Goal: Transaction & Acquisition: Book appointment/travel/reservation

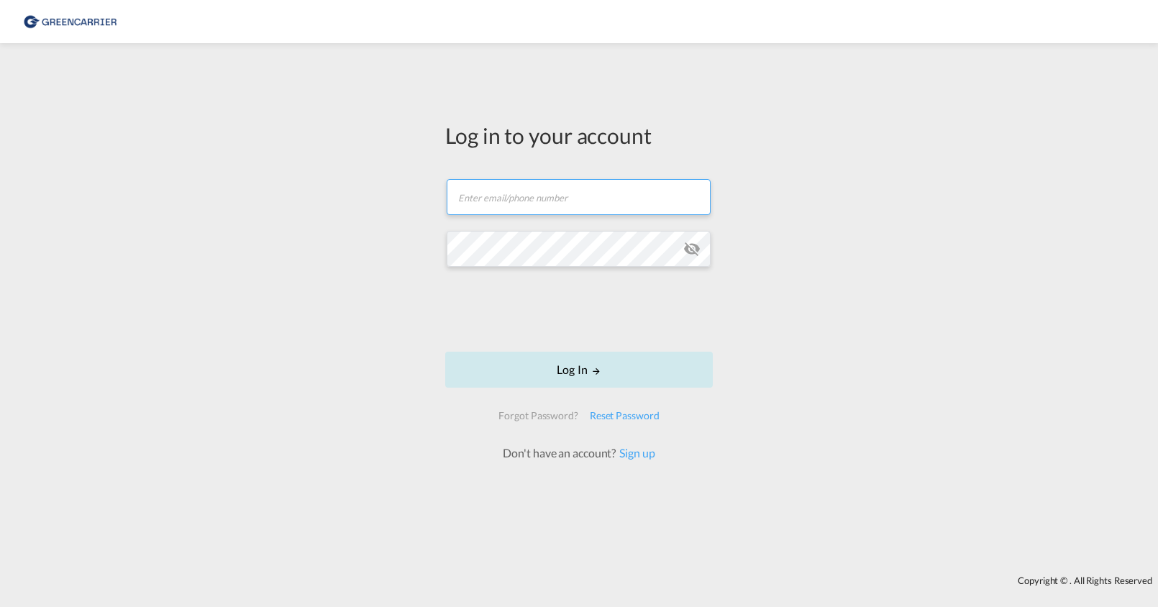
type input "[PERSON_NAME][EMAIL_ADDRESS][PERSON_NAME][DOMAIN_NAME]"
click at [570, 370] on button "Log In" at bounding box center [579, 370] width 268 height 36
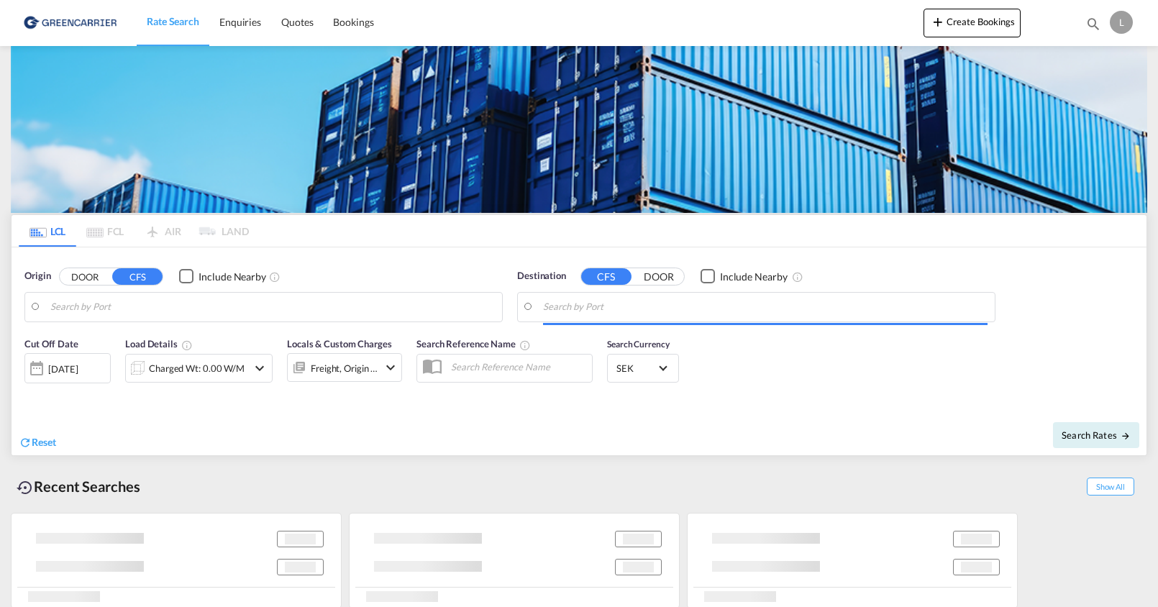
type input "SE-66132, [PERSON_NAME], [GEOGRAPHIC_DATA]"
type input "Nansha, GD, CNNSA"
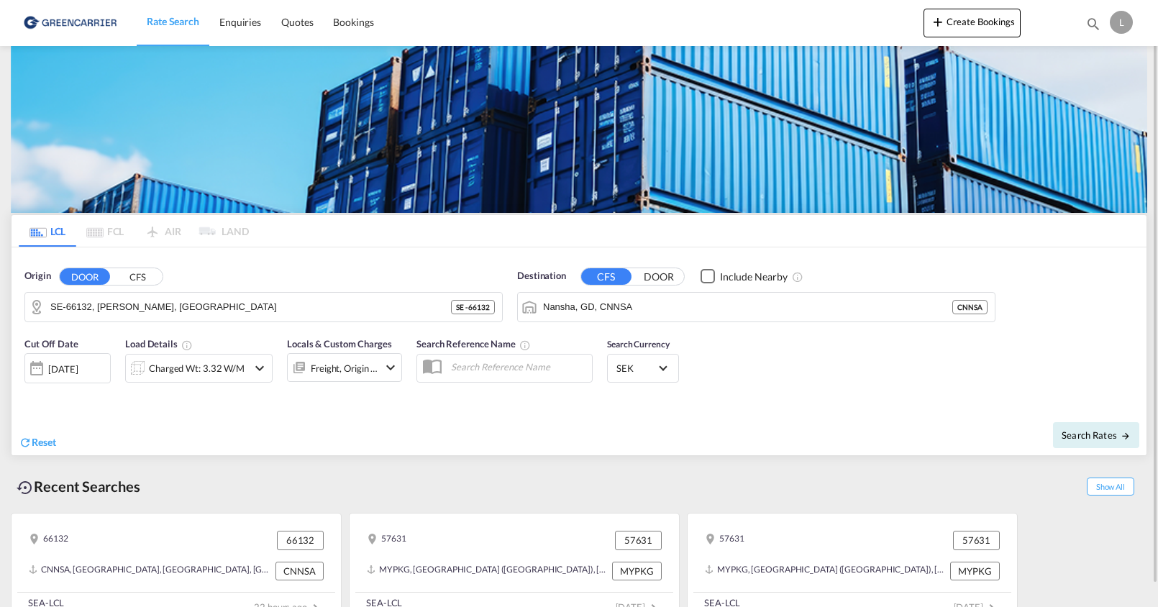
click at [257, 369] on md-icon "icon-chevron-down" at bounding box center [259, 368] width 17 height 17
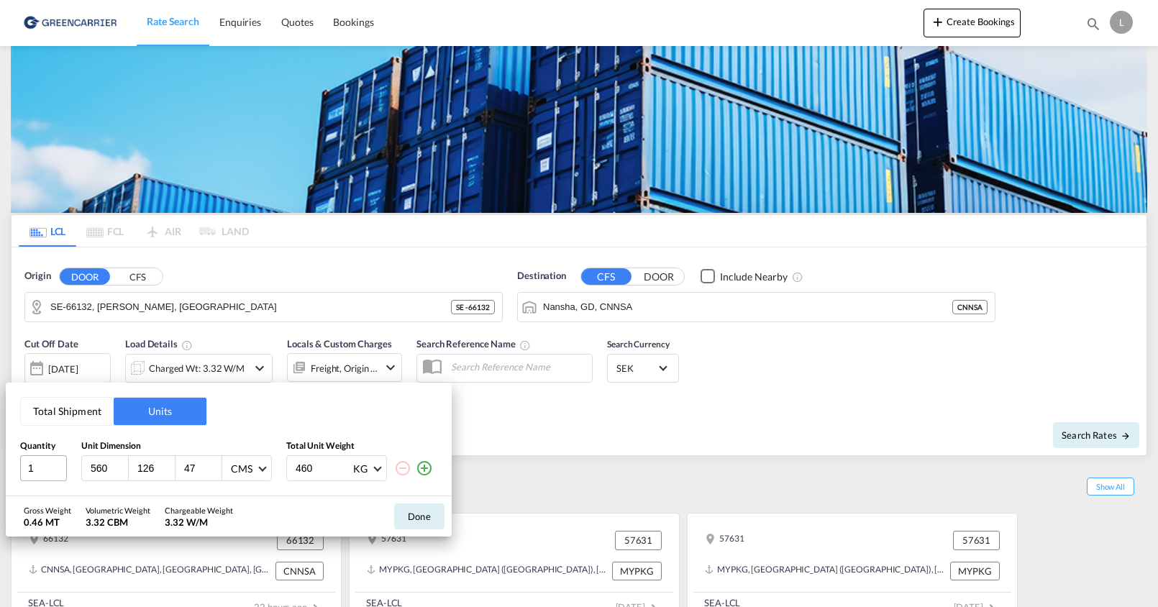
drag, startPoint x: 61, startPoint y: 468, endPoint x: 50, endPoint y: 468, distance: 10.8
click at [50, 468] on div "1 560 126 47 CMS CMS Inches 460 KG KG LB" at bounding box center [228, 468] width 417 height 26
type input "120"
type input "80"
type input "35"
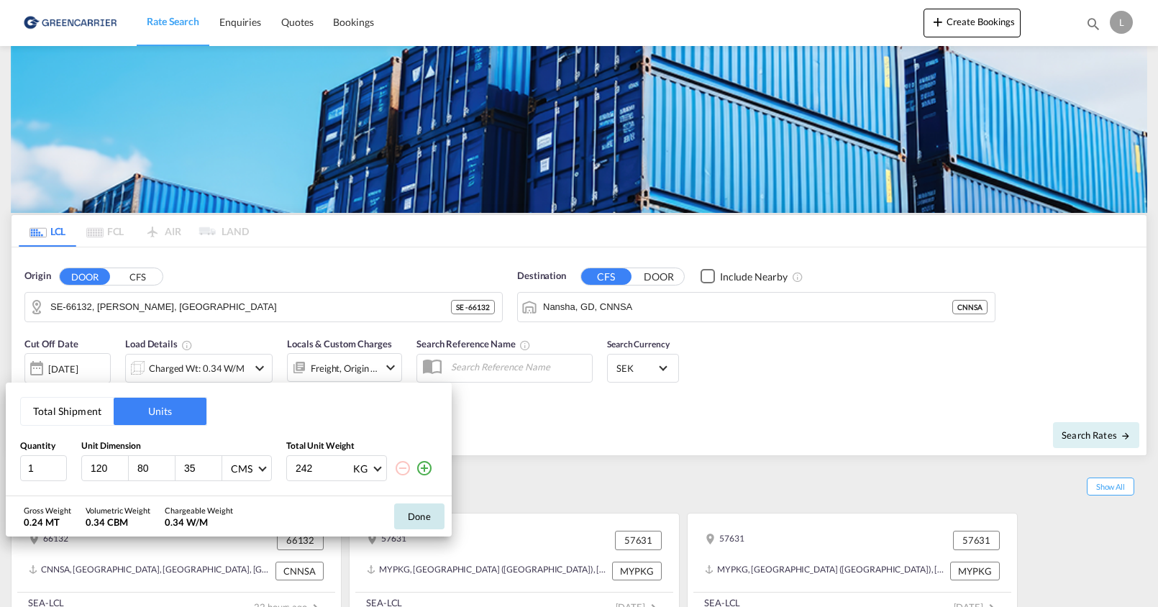
type input "242"
click at [425, 518] on button "Done" at bounding box center [419, 516] width 50 height 26
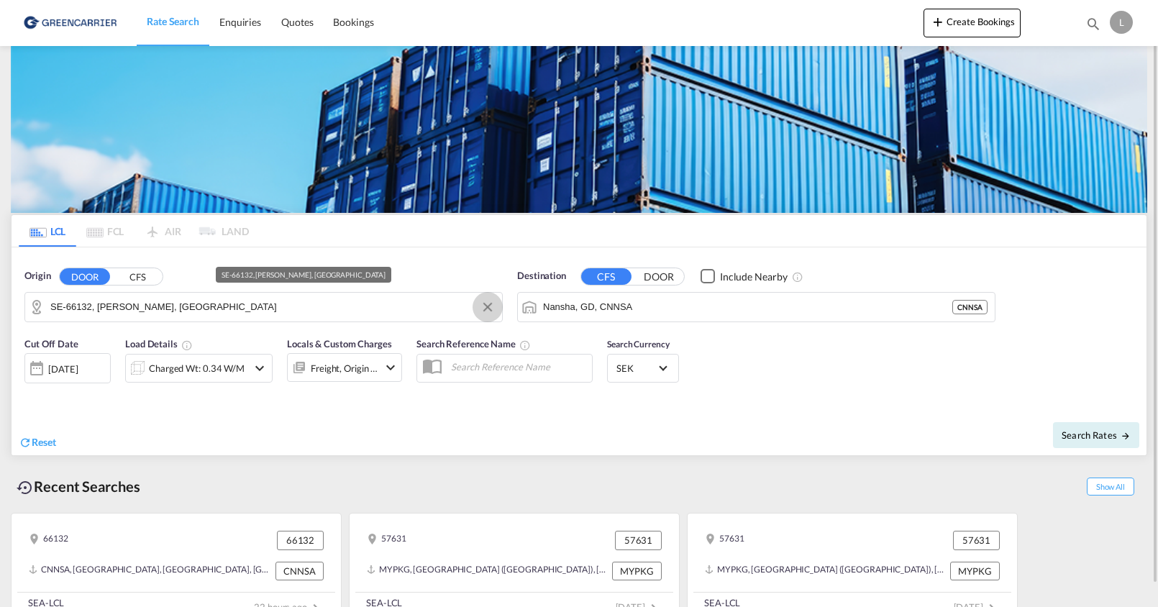
click at [488, 306] on button "Clear Input" at bounding box center [488, 307] width 22 height 22
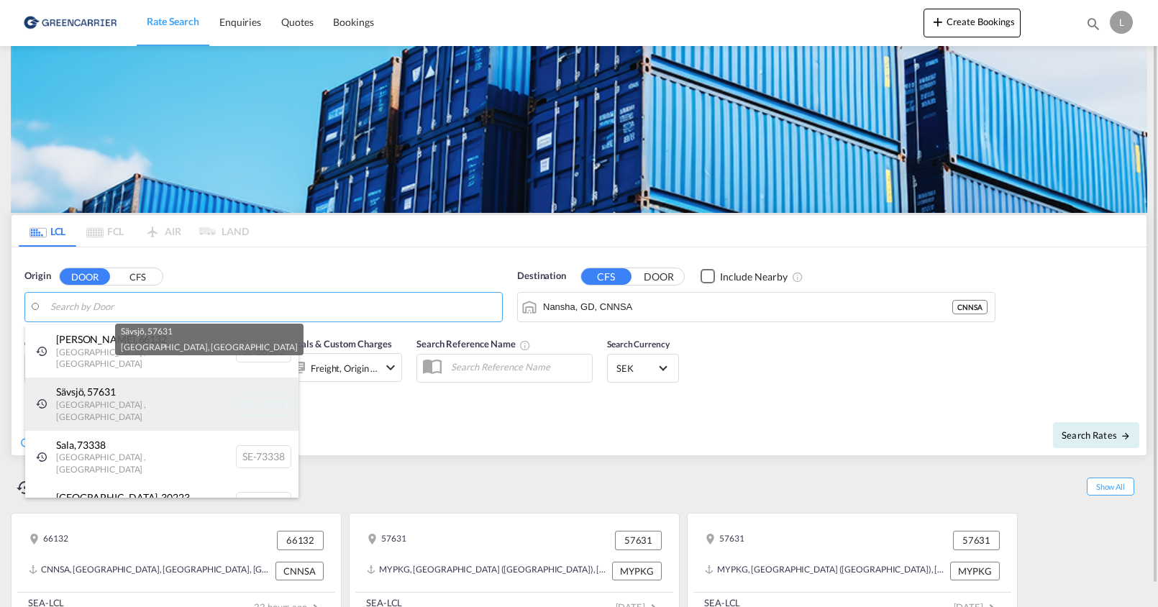
click at [93, 383] on div "Sävsjö , 57631 [GEOGRAPHIC_DATA] , [GEOGRAPHIC_DATA] SE-57631" at bounding box center [161, 404] width 273 height 53
type input "SE-57631, [GEOGRAPHIC_DATA], [GEOGRAPHIC_DATA]"
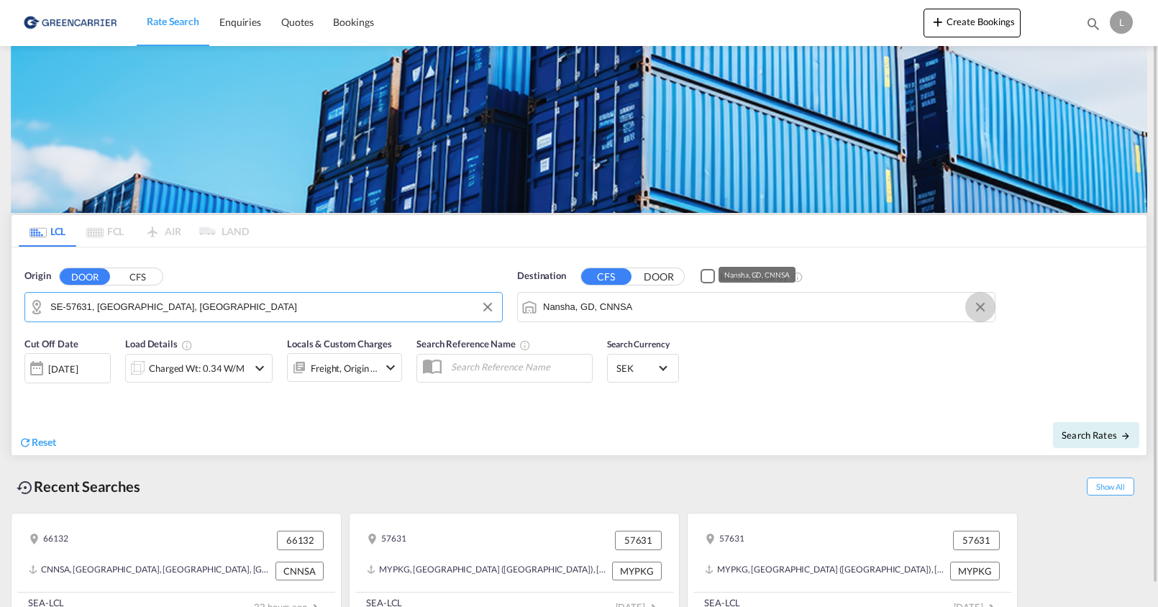
click at [978, 305] on button "Clear Input" at bounding box center [980, 307] width 22 height 22
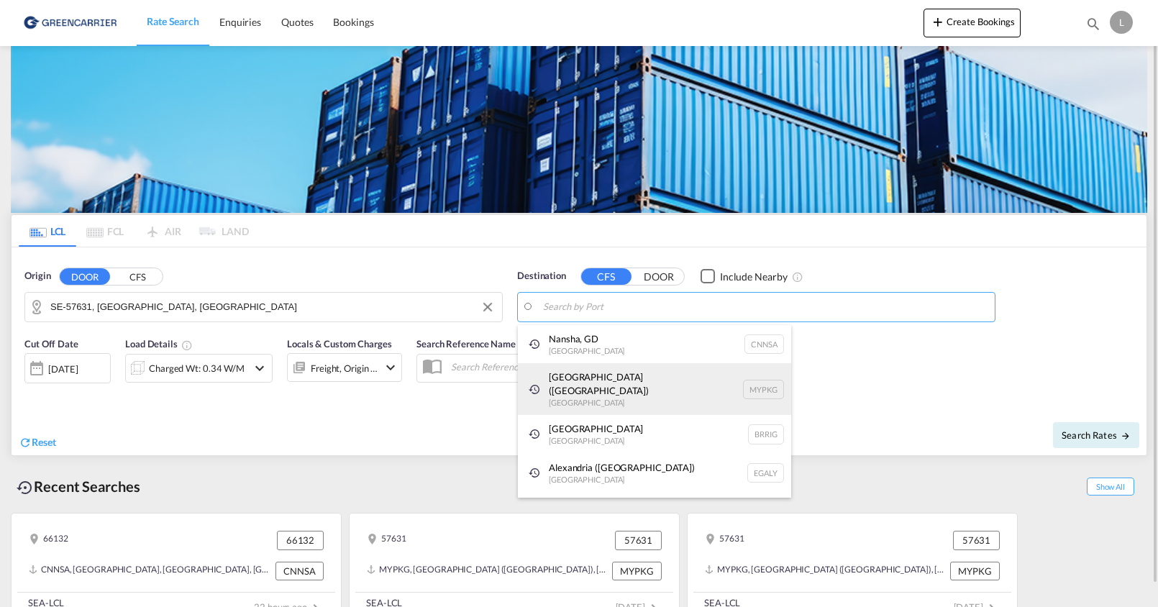
click at [610, 375] on div "[GEOGRAPHIC_DATA] ([GEOGRAPHIC_DATA]) [GEOGRAPHIC_DATA] MYPKG" at bounding box center [654, 389] width 273 height 52
type input "[GEOGRAPHIC_DATA] ([GEOGRAPHIC_DATA]), MYPKG"
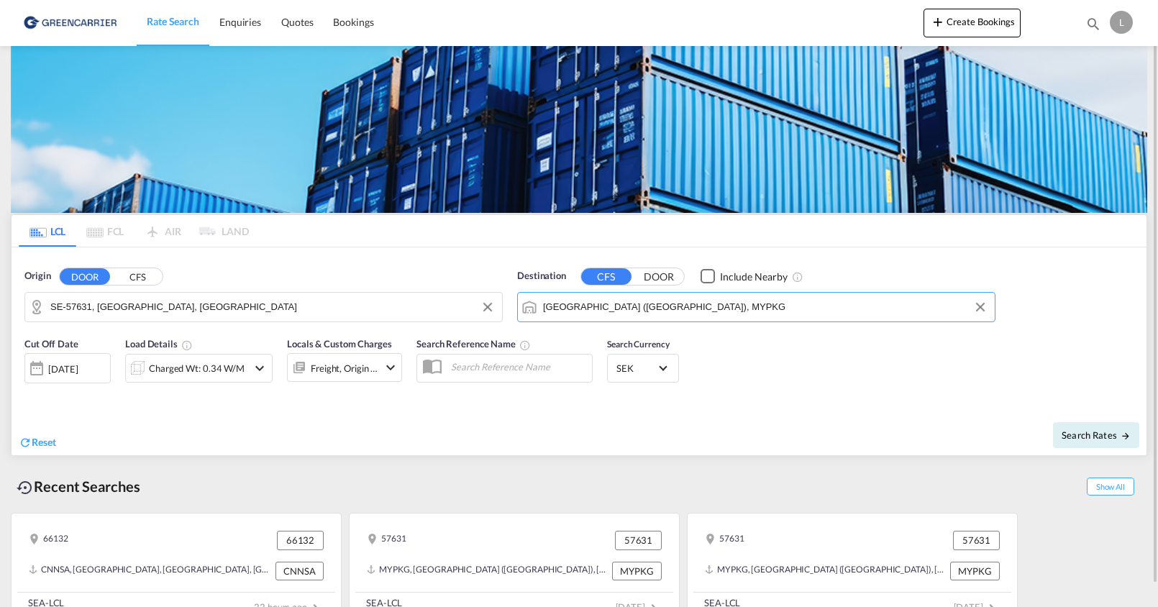
scroll to position [23, 0]
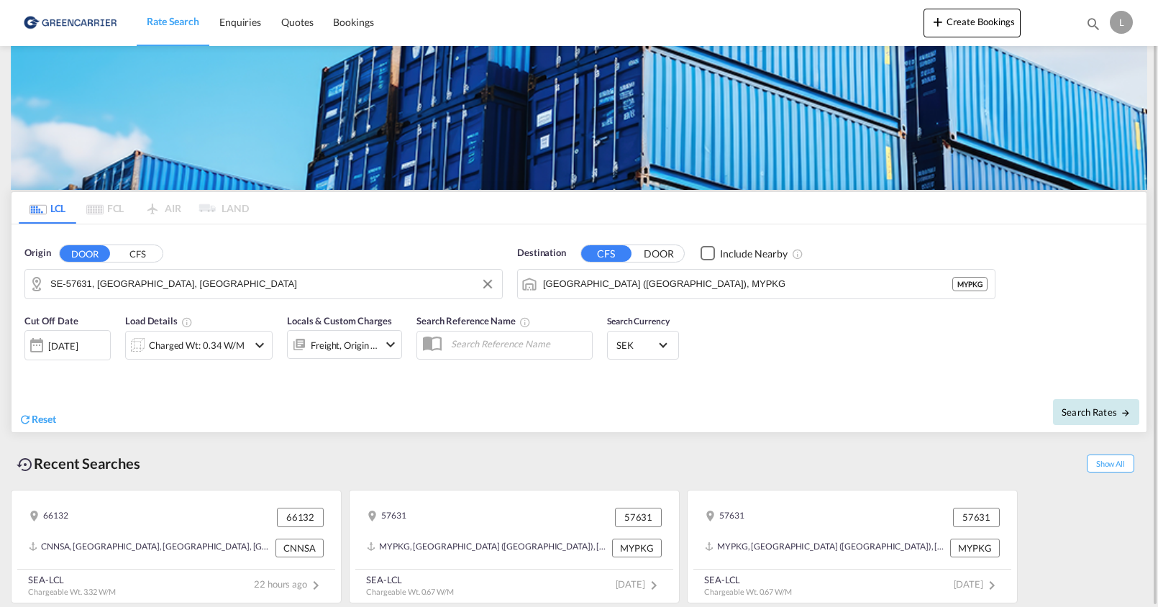
click at [1080, 411] on span "Search Rates" at bounding box center [1096, 412] width 69 height 12
type input "57631 to MYPKG / [DATE]"
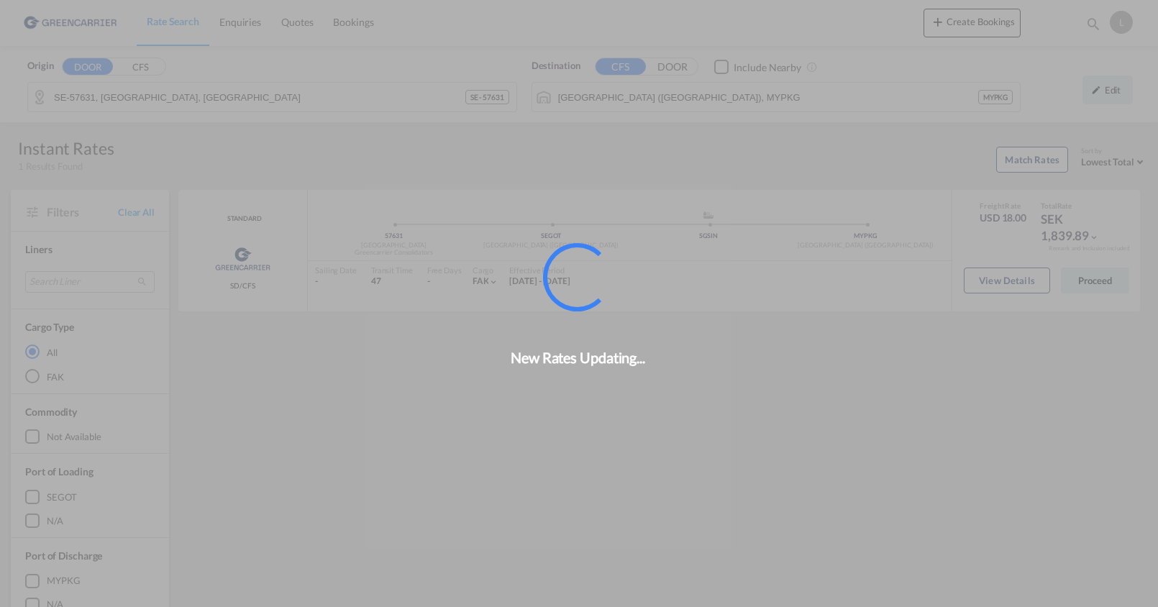
click at [1087, 285] on div "New Rates Updating..." at bounding box center [579, 303] width 1158 height 607
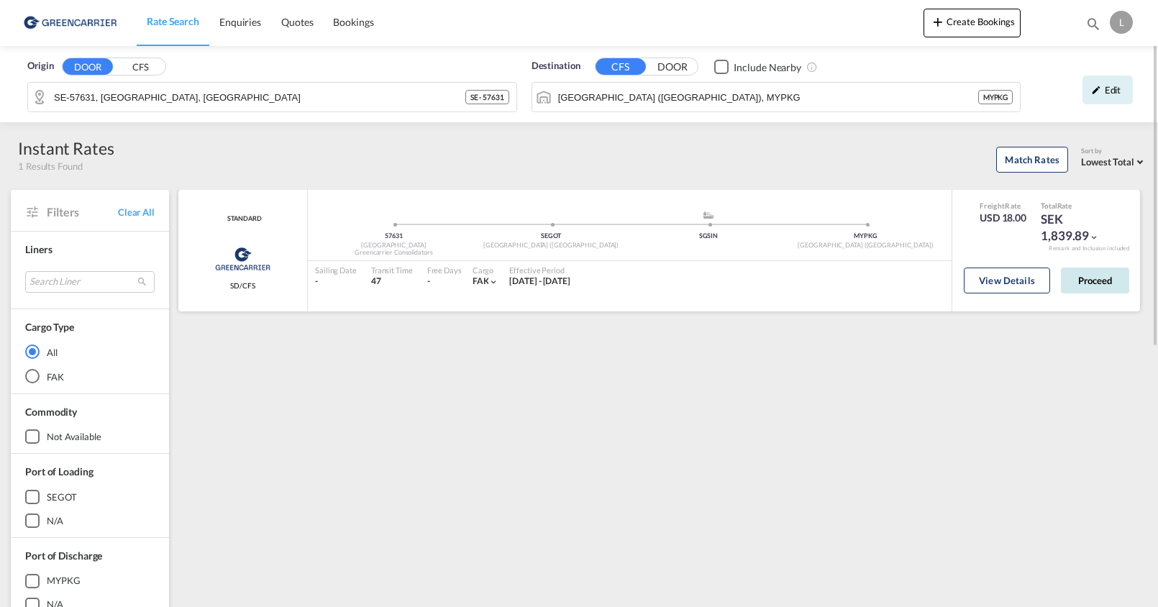
click at [1087, 284] on button "Proceed" at bounding box center [1095, 281] width 68 height 26
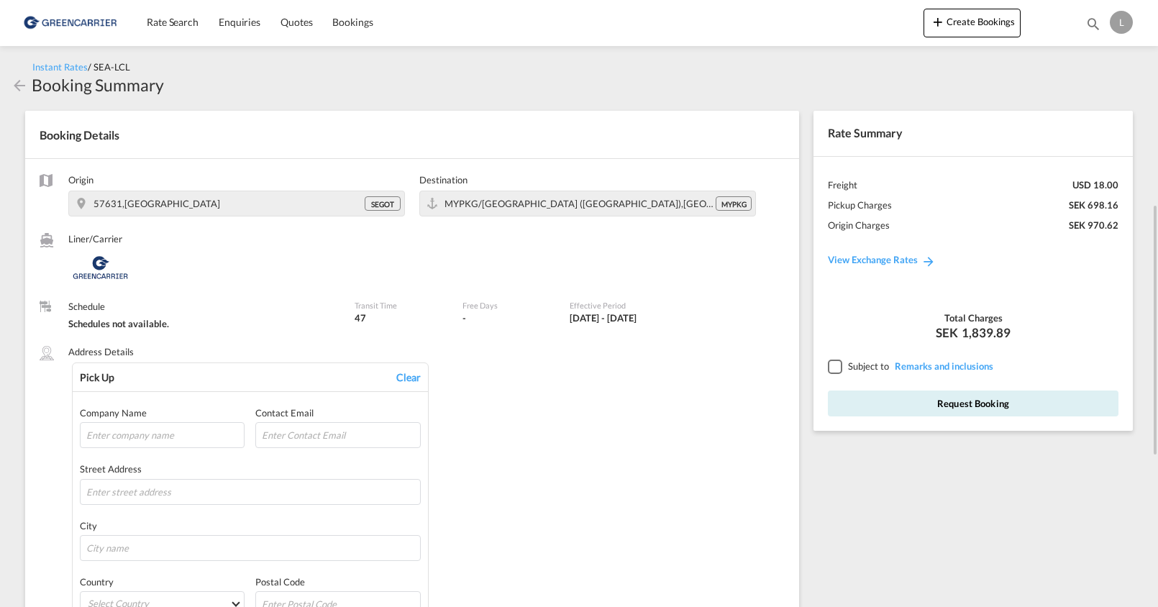
scroll to position [144, 0]
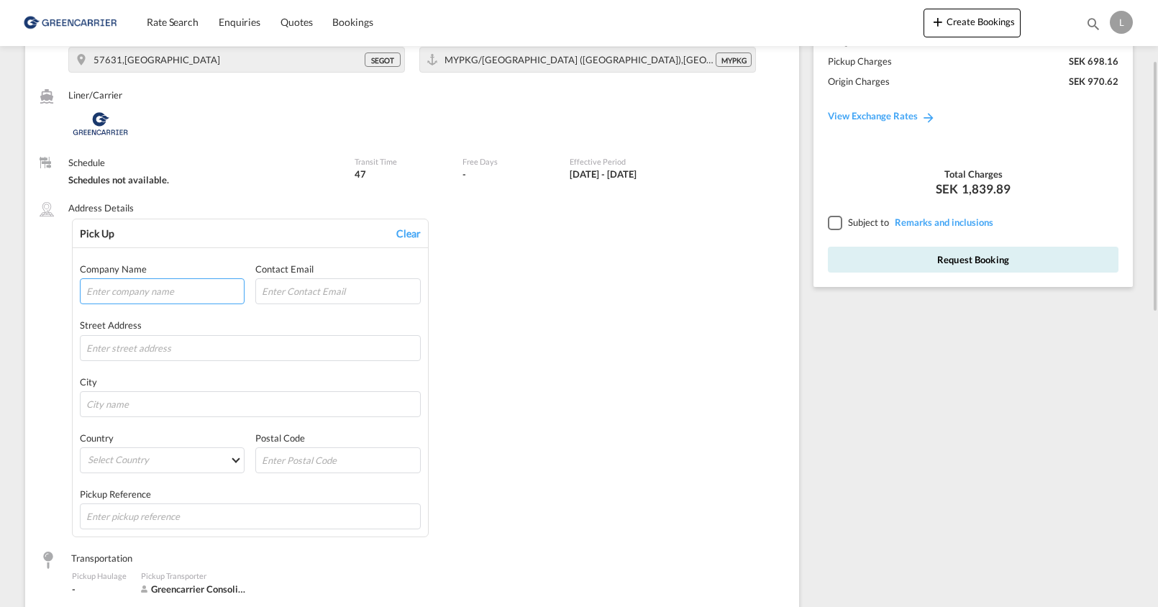
click at [144, 288] on input "text" at bounding box center [162, 291] width 165 height 26
type input "[PERSON_NAME] HYDRAULIK AB"
type input "HANTVERKAREGATAN 7"
type input "SÄVSJÖ"
type input "57623"
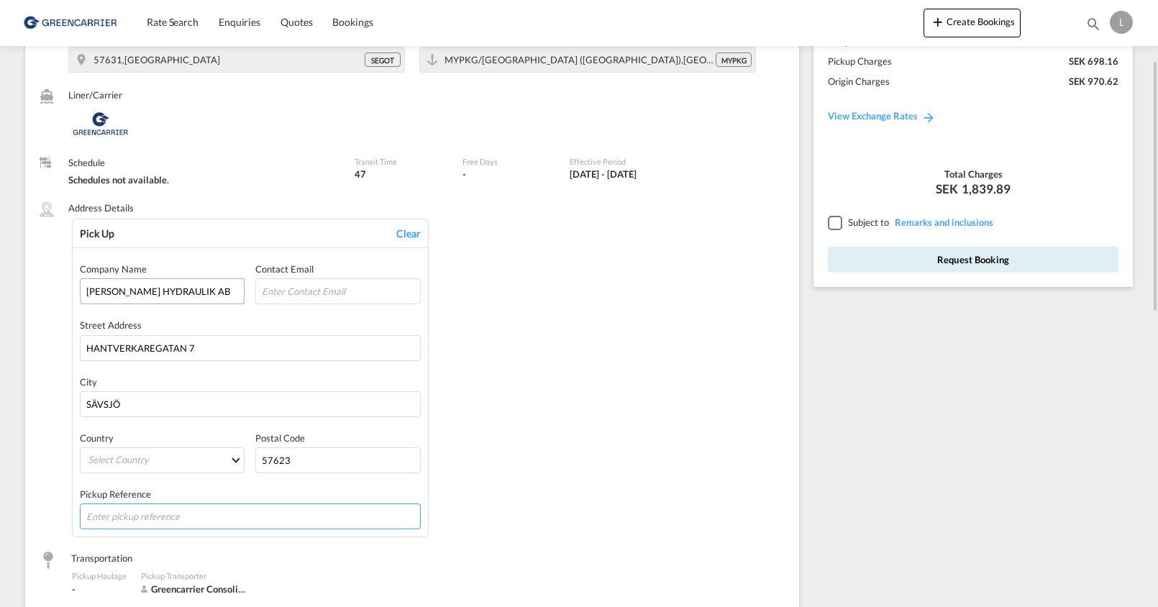
type input "1134871"
type input "84122180"
type input "SHSG00076952"
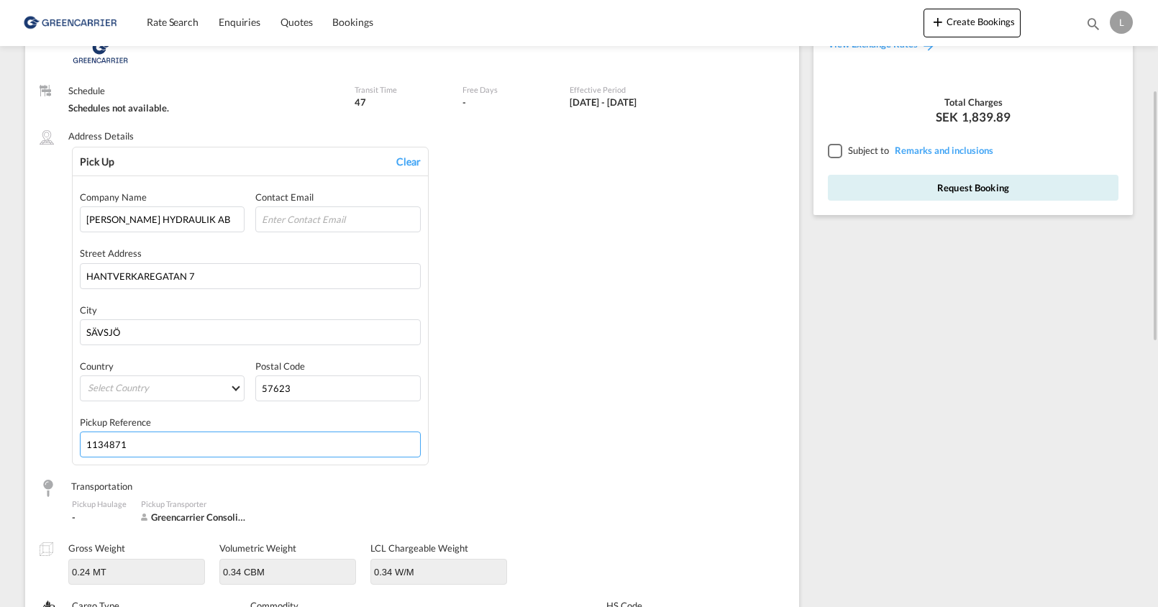
drag, startPoint x: 73, startPoint y: 444, endPoint x: 31, endPoint y: 444, distance: 41.7
click at [37, 444] on div "Origin 57631,[GEOGRAPHIC_DATA] SEGOT Destination MYPKG/[GEOGRAPHIC_DATA] ([GEOG…" at bounding box center [412, 442] width 774 height 998
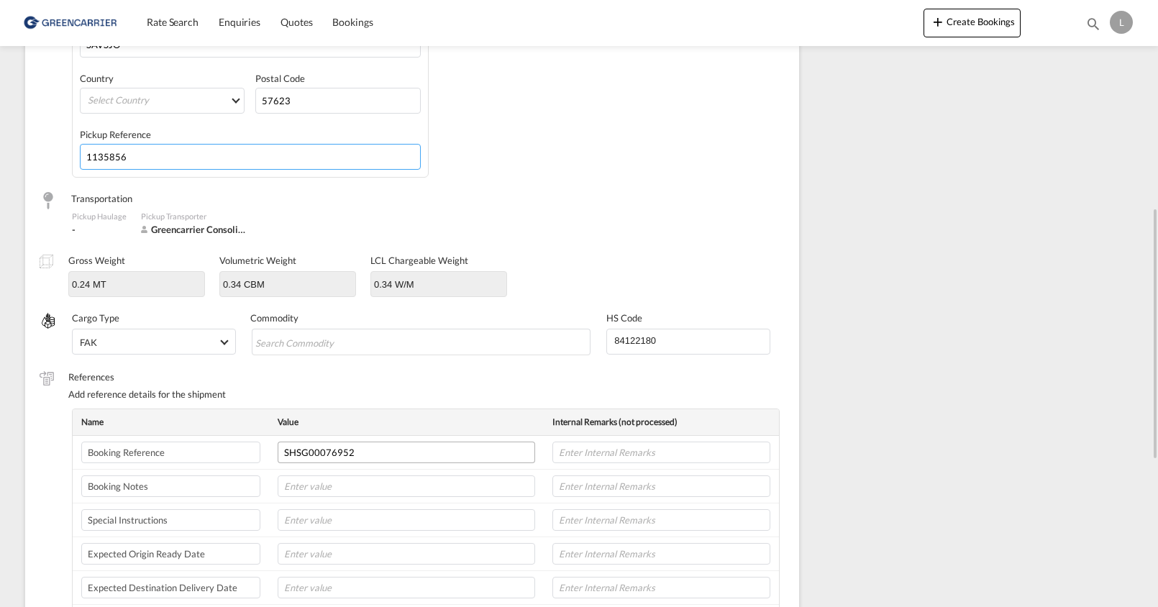
type input "1135856"
click at [357, 452] on input "SHSG00076952" at bounding box center [406, 453] width 257 height 22
click at [365, 452] on input "SHSG00076952" at bounding box center [406, 453] width 257 height 22
click at [327, 450] on input "SHSG000" at bounding box center [406, 453] width 257 height 22
click at [329, 452] on input "SHSG000" at bounding box center [406, 453] width 257 height 22
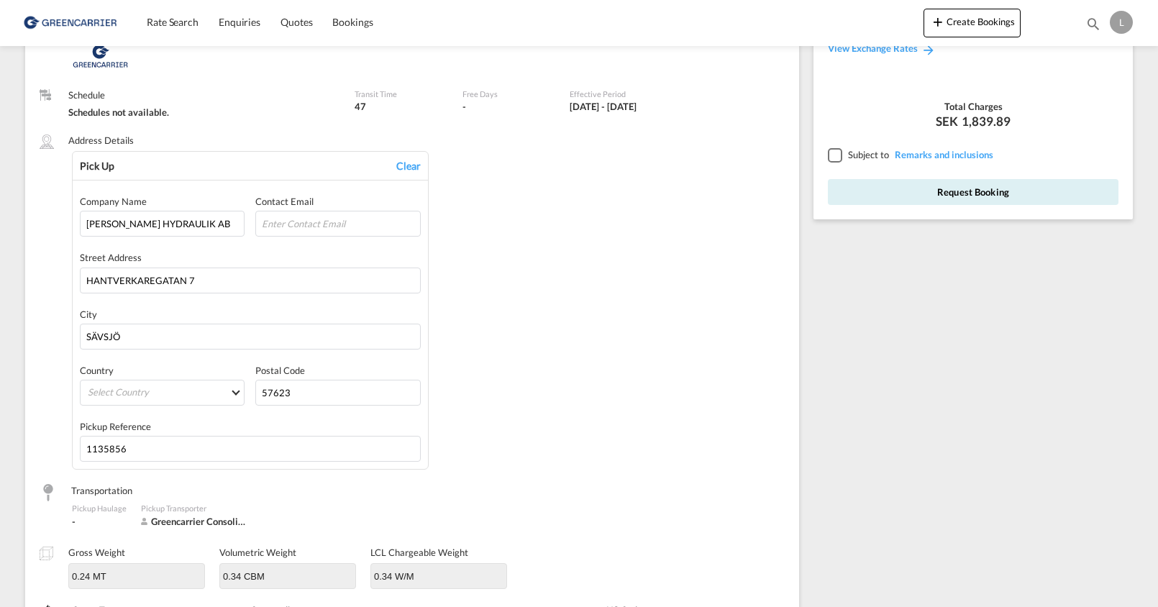
scroll to position [0, 0]
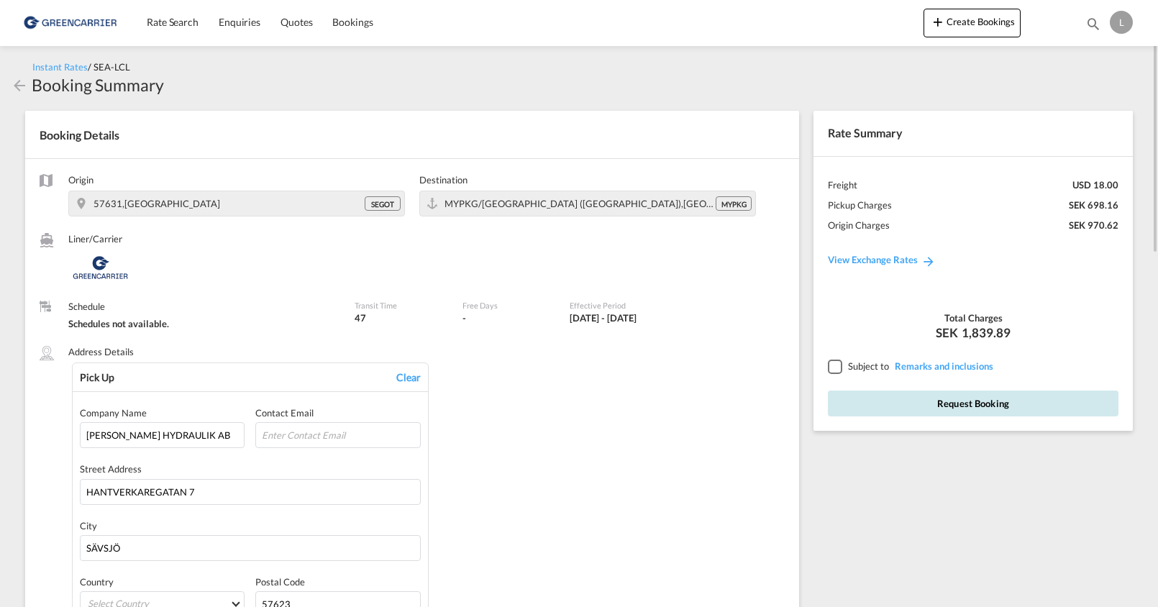
type input "SHSG00078213"
click at [970, 401] on button "Request Booking" at bounding box center [973, 404] width 291 height 26
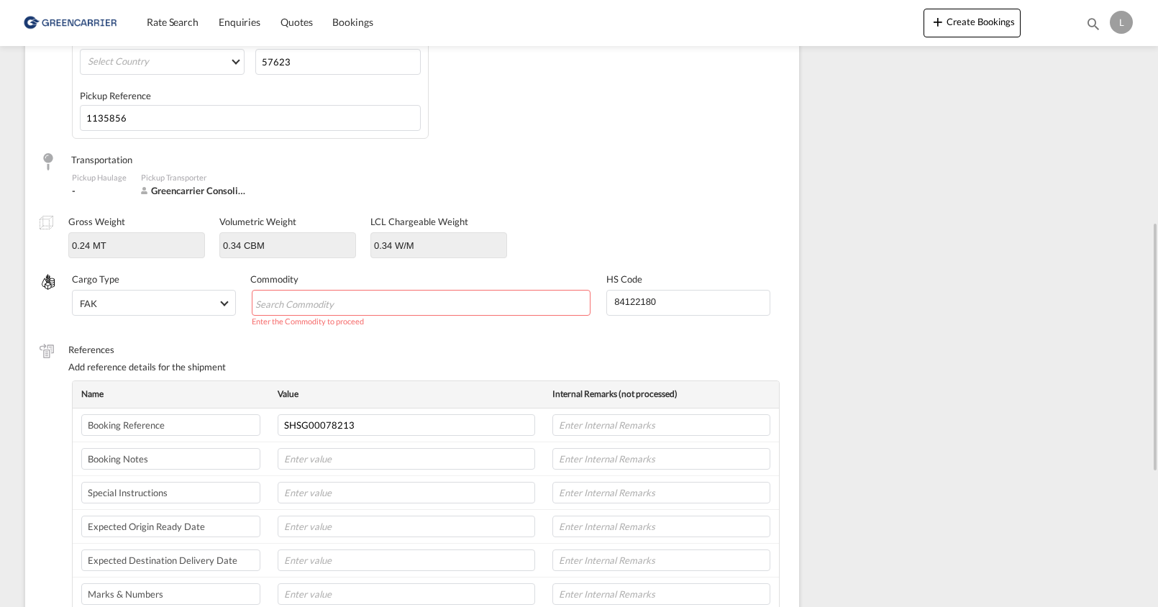
click at [333, 301] on input "Chips input." at bounding box center [321, 303] width 132 height 23
click at [333, 302] on input "Chips input." at bounding box center [321, 303] width 132 height 23
click at [343, 301] on input "Chips input." at bounding box center [321, 303] width 132 height 23
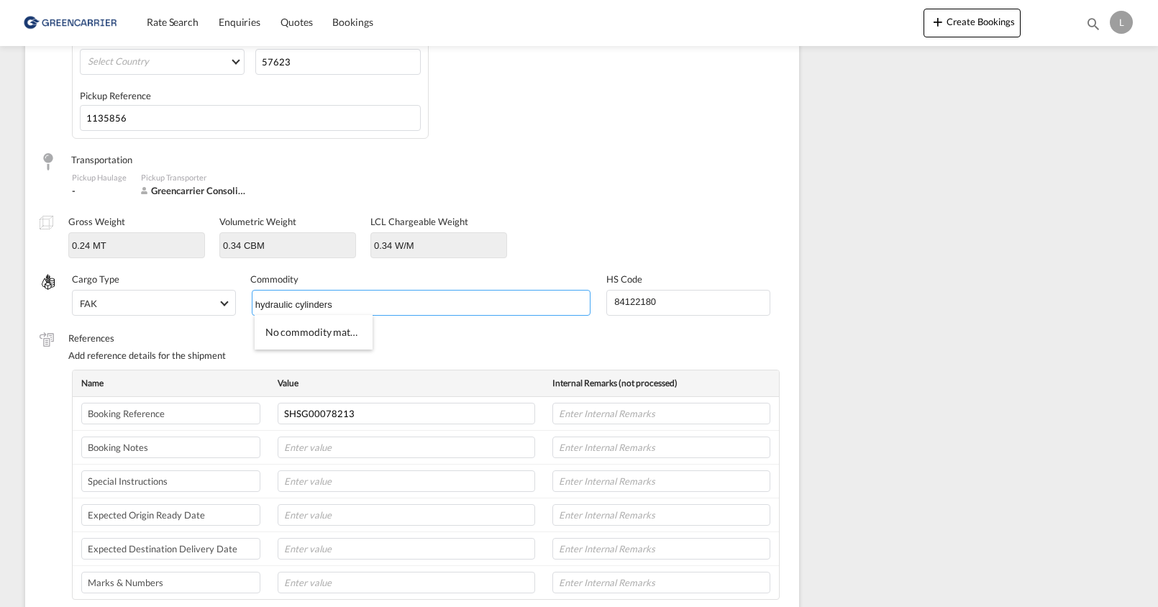
type input "hydraulic cylinders"
drag, startPoint x: 341, startPoint y: 302, endPoint x: 259, endPoint y: 301, distance: 82.0
click at [351, 302] on md-icon "Remove hydraulic cylinders" at bounding box center [350, 302] width 17 height 17
type input "HYDRAULIC CYLINDERS"
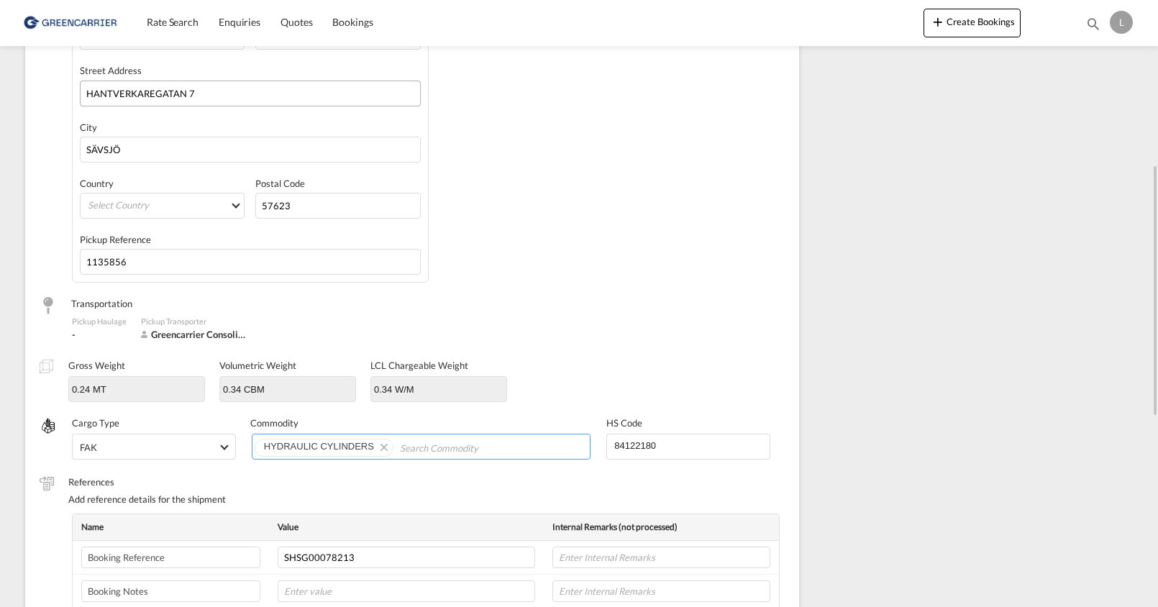
scroll to position [183, 0]
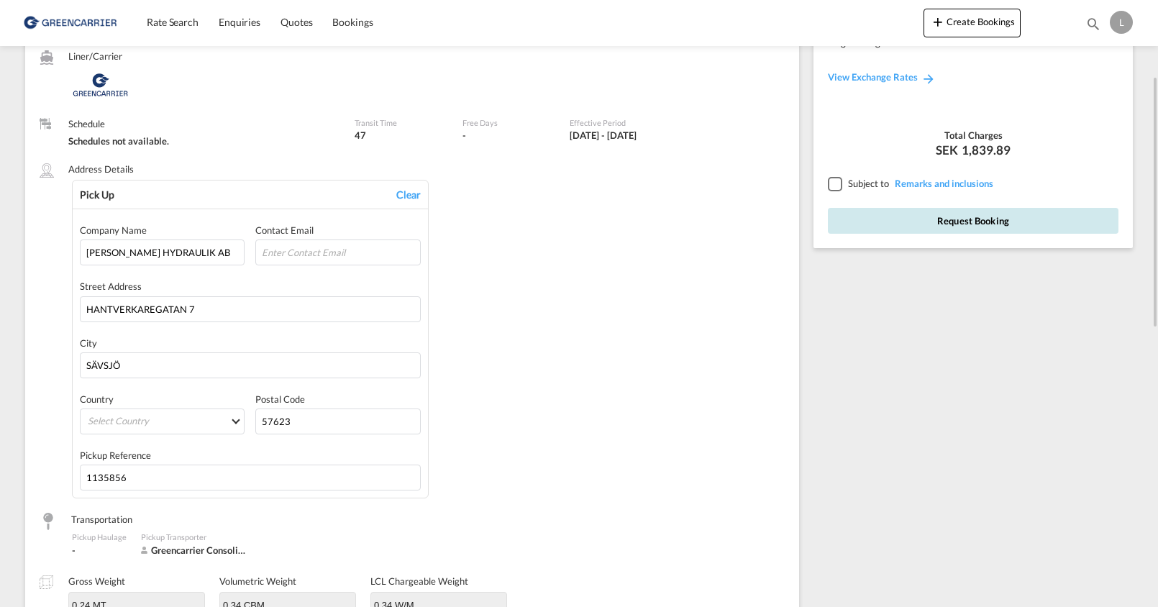
click at [974, 218] on button "Request Booking" at bounding box center [973, 221] width 291 height 26
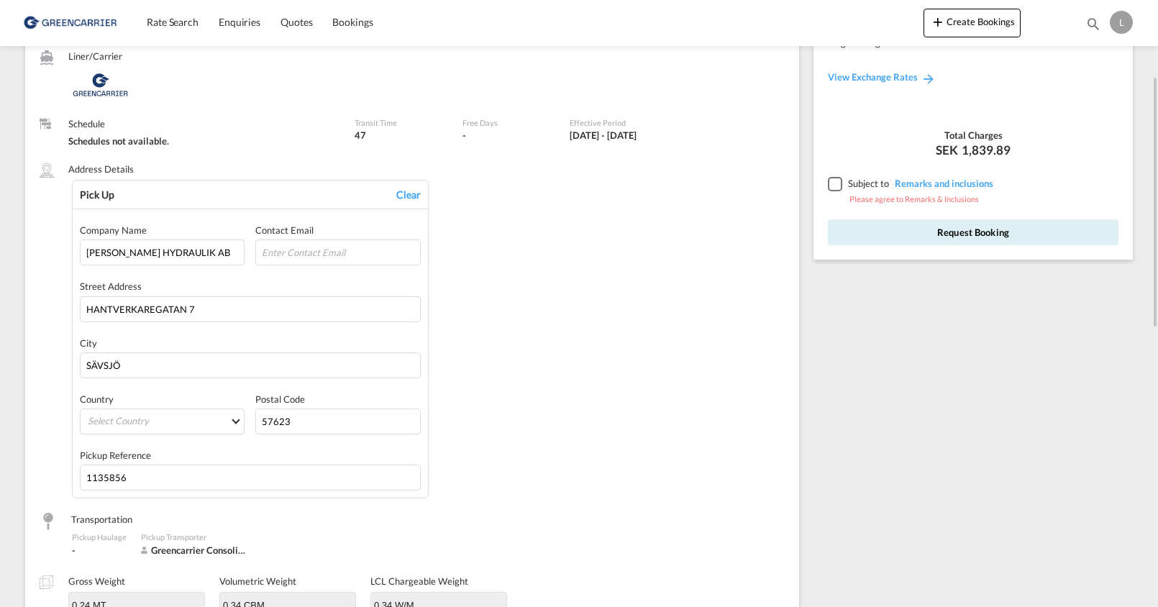
click at [836, 184] on div at bounding box center [834, 183] width 13 height 13
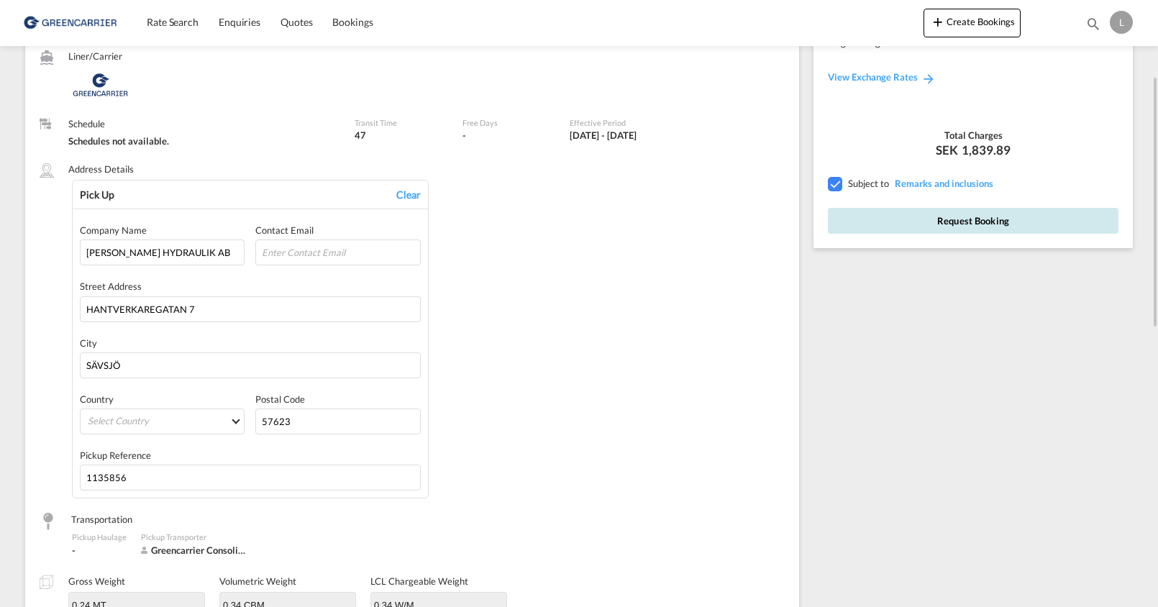
click at [966, 217] on button "Request Booking" at bounding box center [973, 221] width 291 height 26
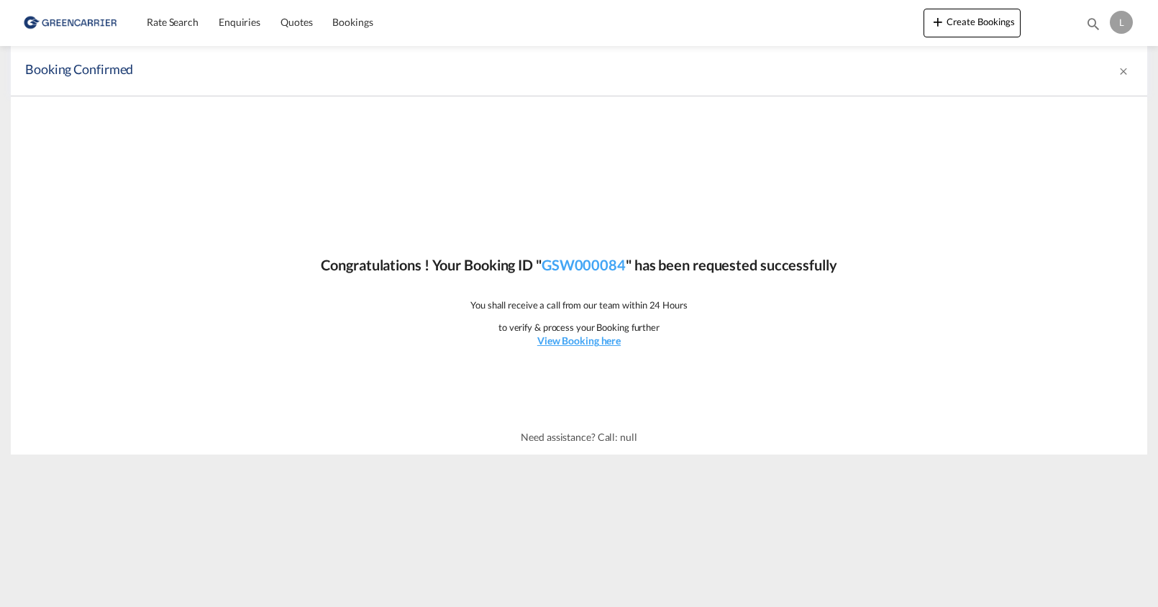
scroll to position [0, 0]
click at [1120, 23] on div "L" at bounding box center [1121, 22] width 23 height 23
click at [1084, 109] on button "Logout" at bounding box center [1104, 110] width 93 height 29
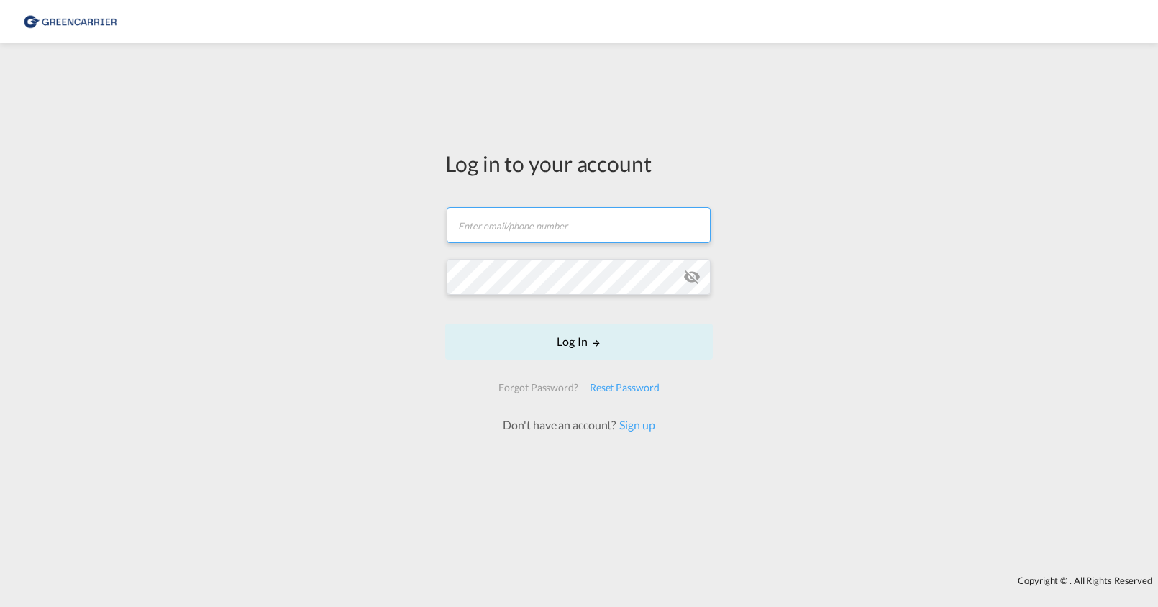
type input "[PERSON_NAME][EMAIL_ADDRESS][PERSON_NAME][DOMAIN_NAME]"
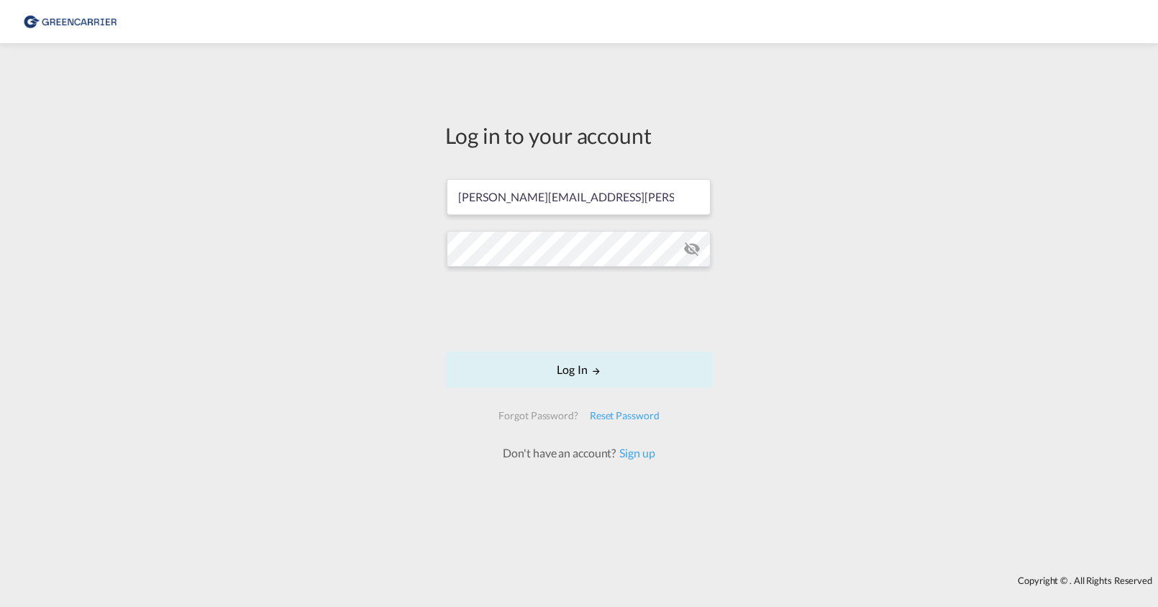
click at [694, 249] on md-icon "icon-eye-off" at bounding box center [691, 248] width 17 height 17
